Goal: Navigation & Orientation: Go to known website

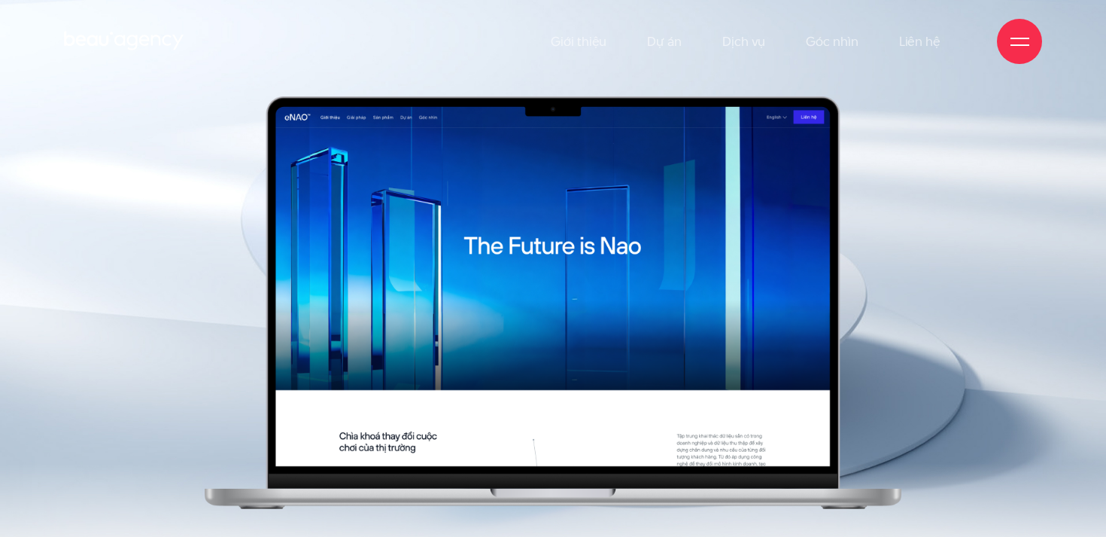
click at [79, 49] on icon at bounding box center [124, 40] width 120 height 23
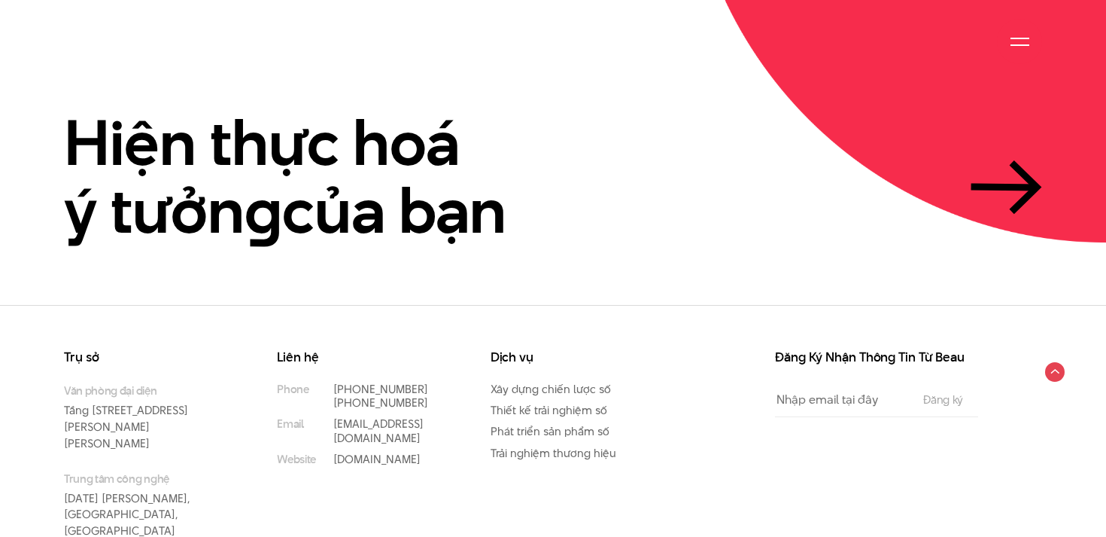
scroll to position [3505, 0]
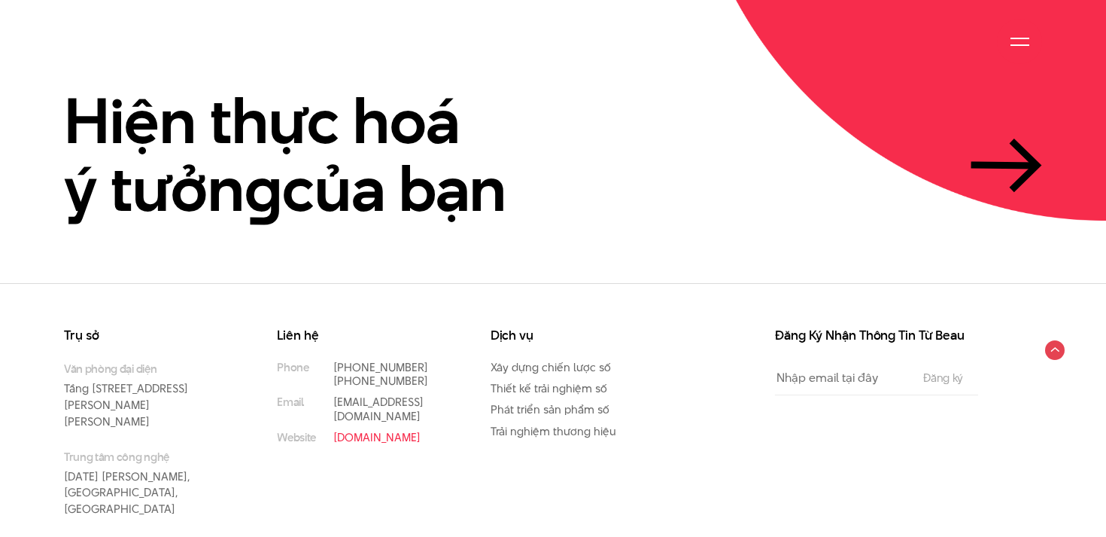
click at [348, 429] on link "[DOMAIN_NAME]" at bounding box center [376, 437] width 87 height 16
